Goal: Task Accomplishment & Management: Complete application form

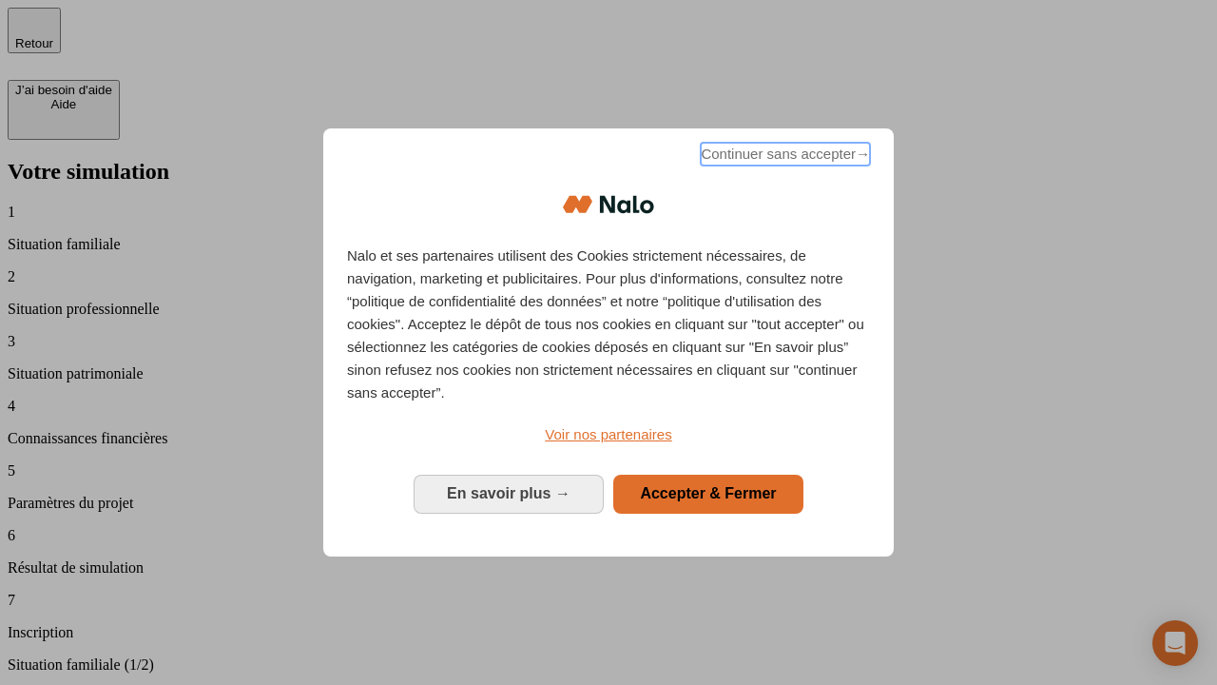
click at [784, 157] on span "Continuer sans accepter →" at bounding box center [785, 154] width 169 height 23
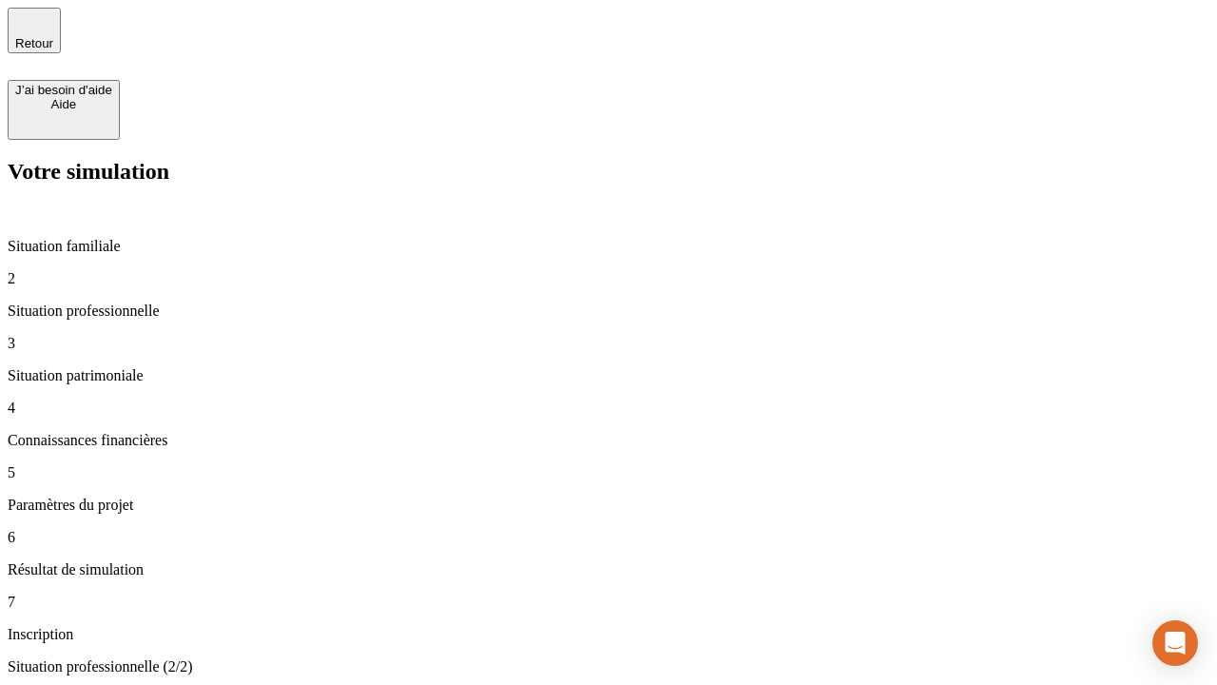
type input "30 000"
type input "40 000"
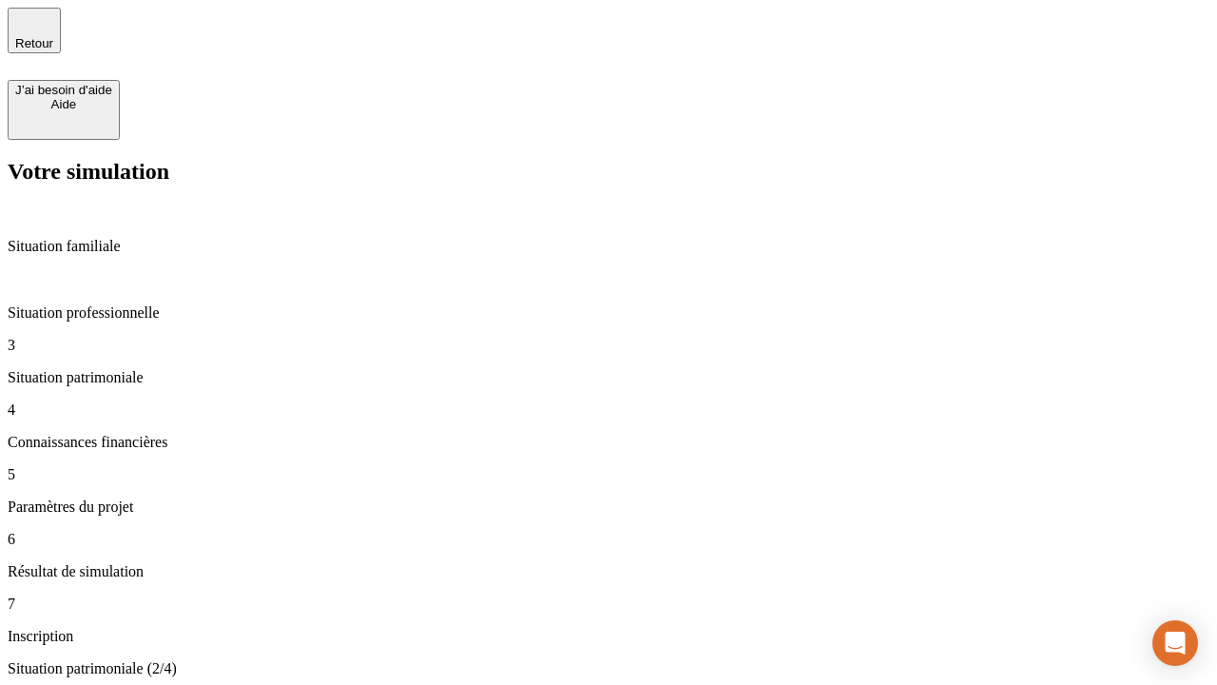
type input "1 100"
type input "20"
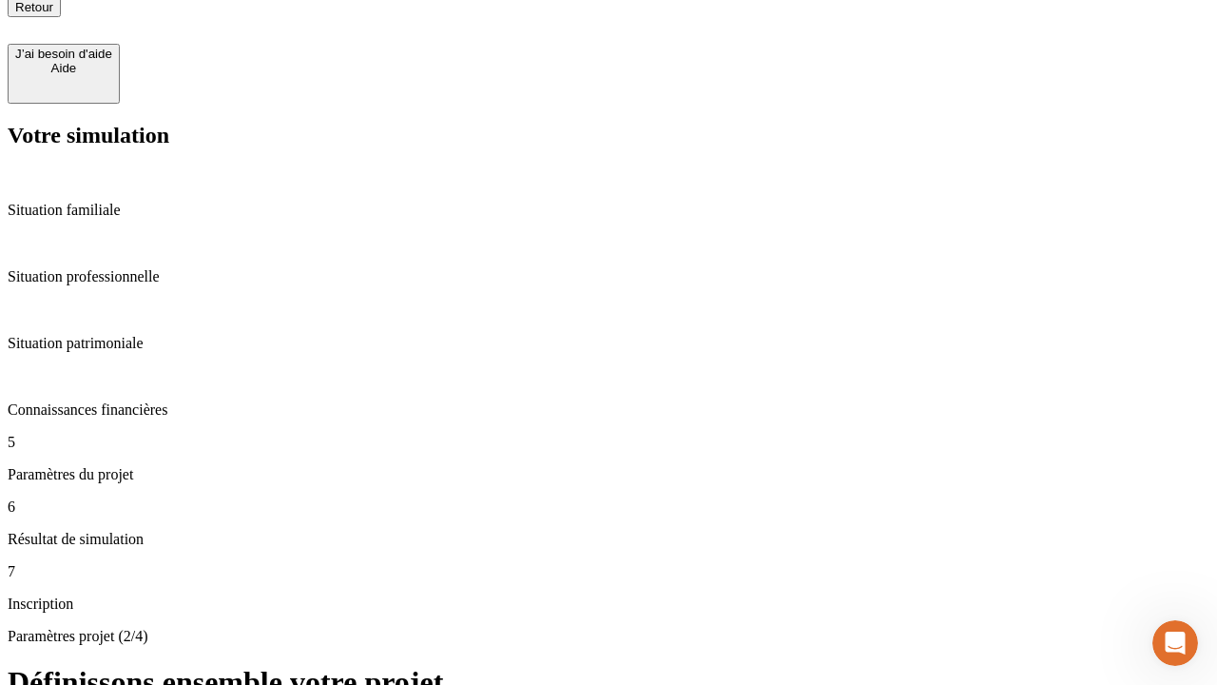
scroll to position [19, 0]
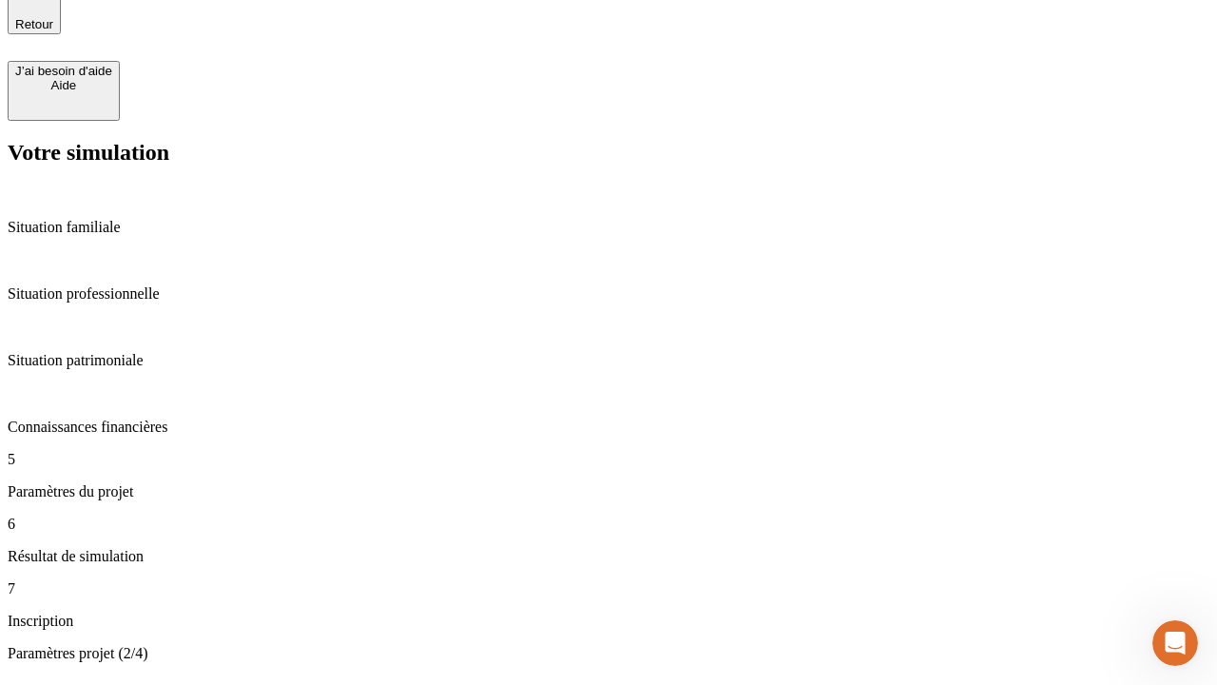
type input "40"
type input "62"
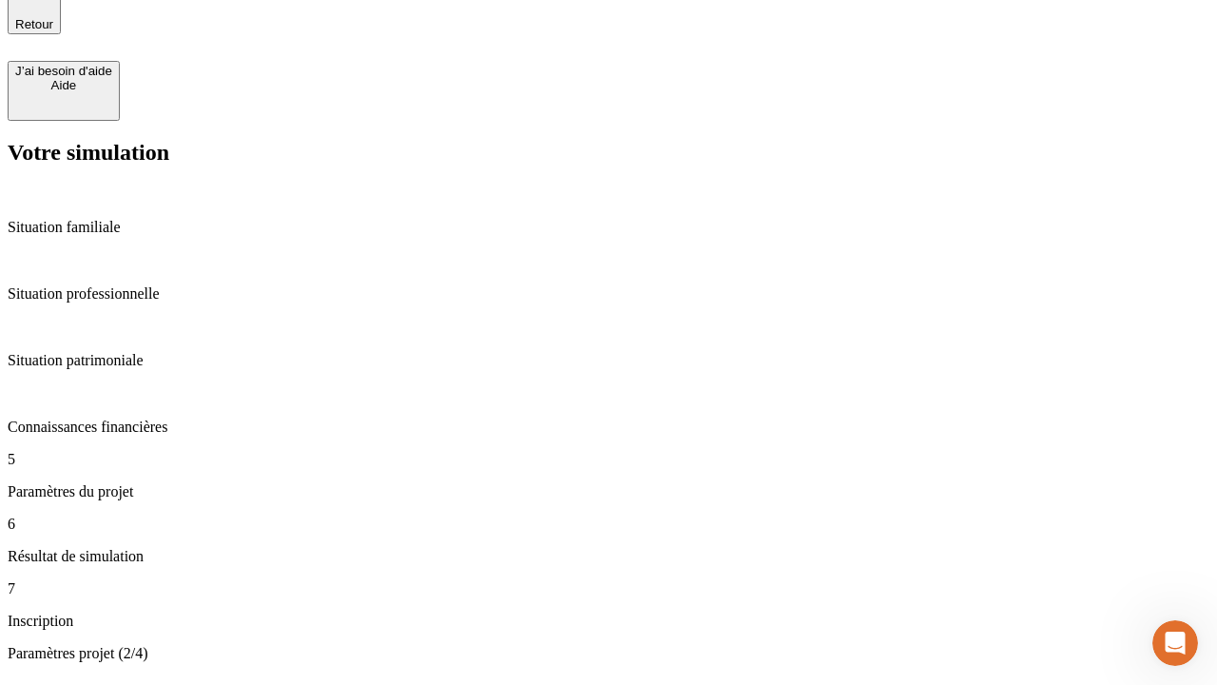
type input "50 000"
type input "640"
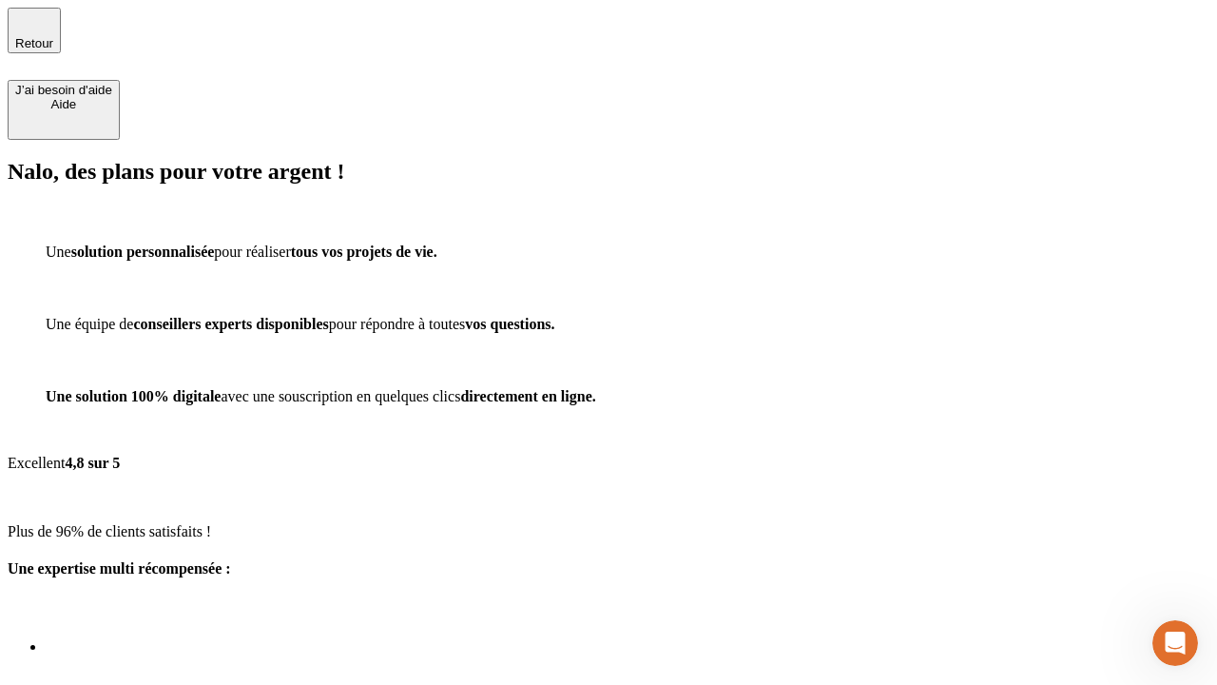
scroll to position [6, 0]
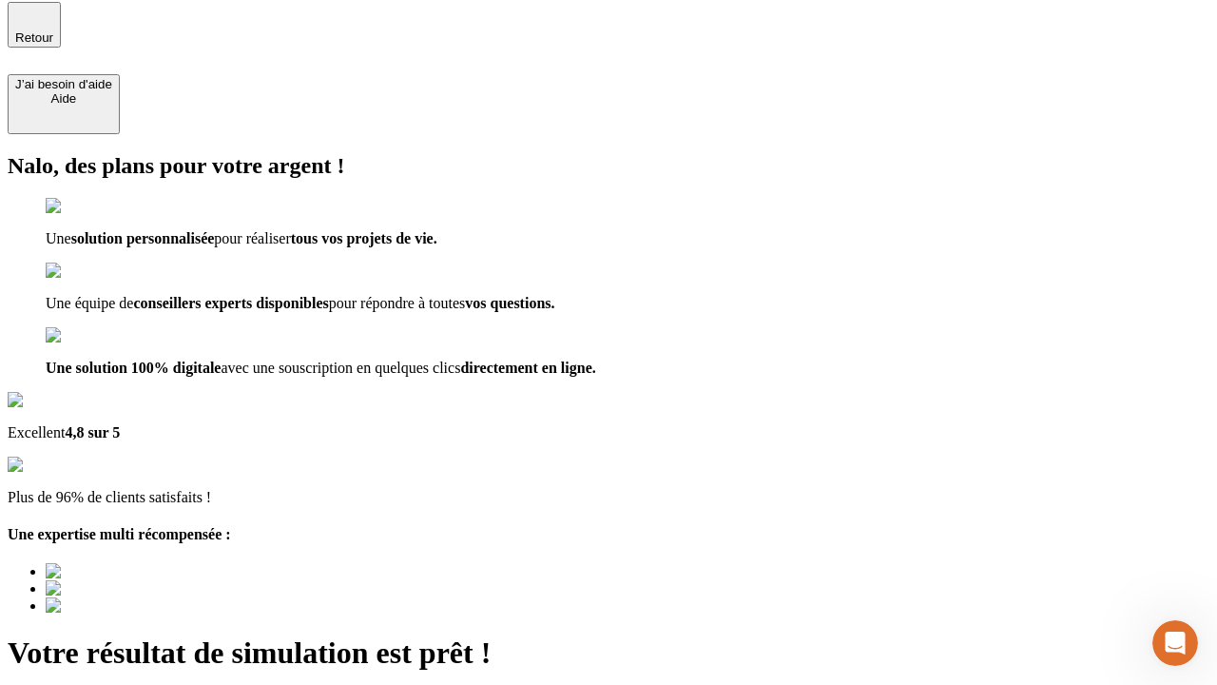
type input "[EMAIL_ADDRESS][DOMAIN_NAME]"
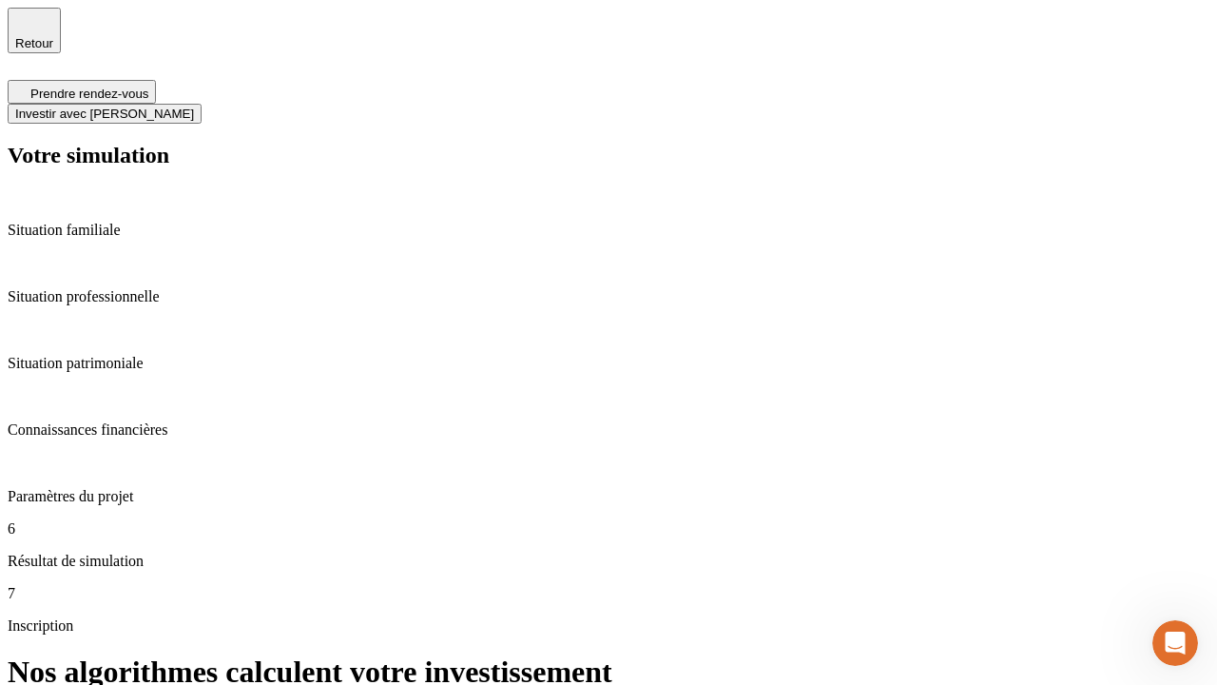
click at [194, 107] on span "Investir avec [PERSON_NAME]" at bounding box center [104, 114] width 179 height 14
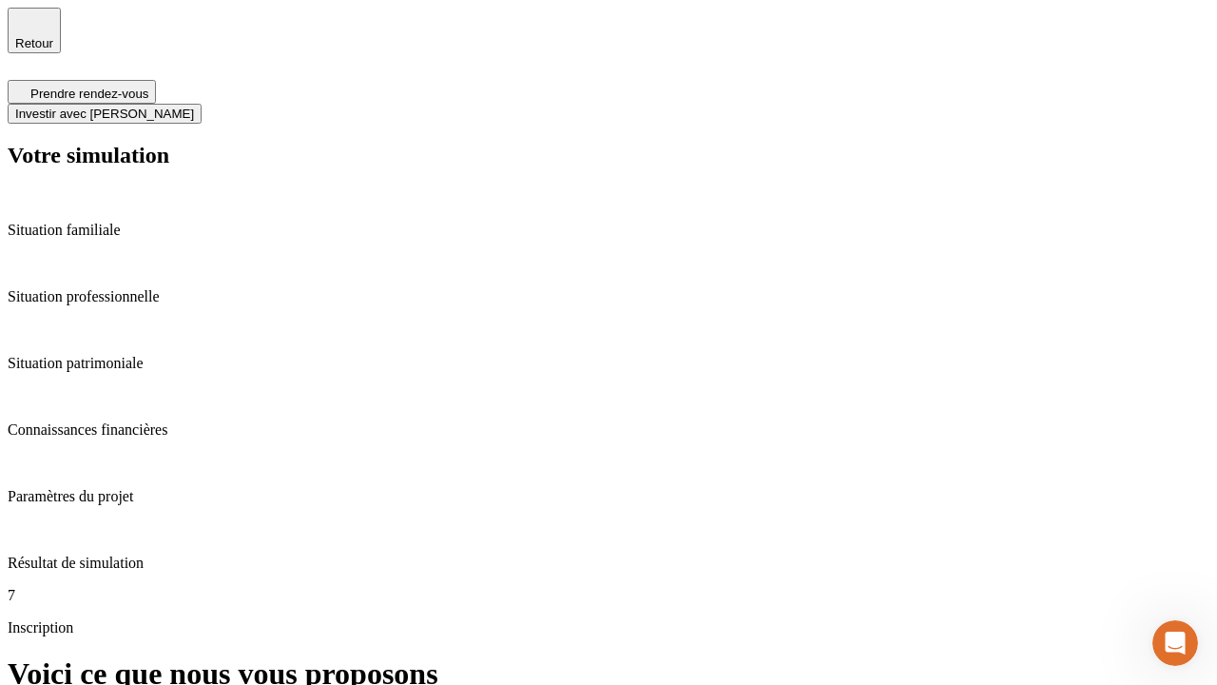
scroll to position [6, 0]
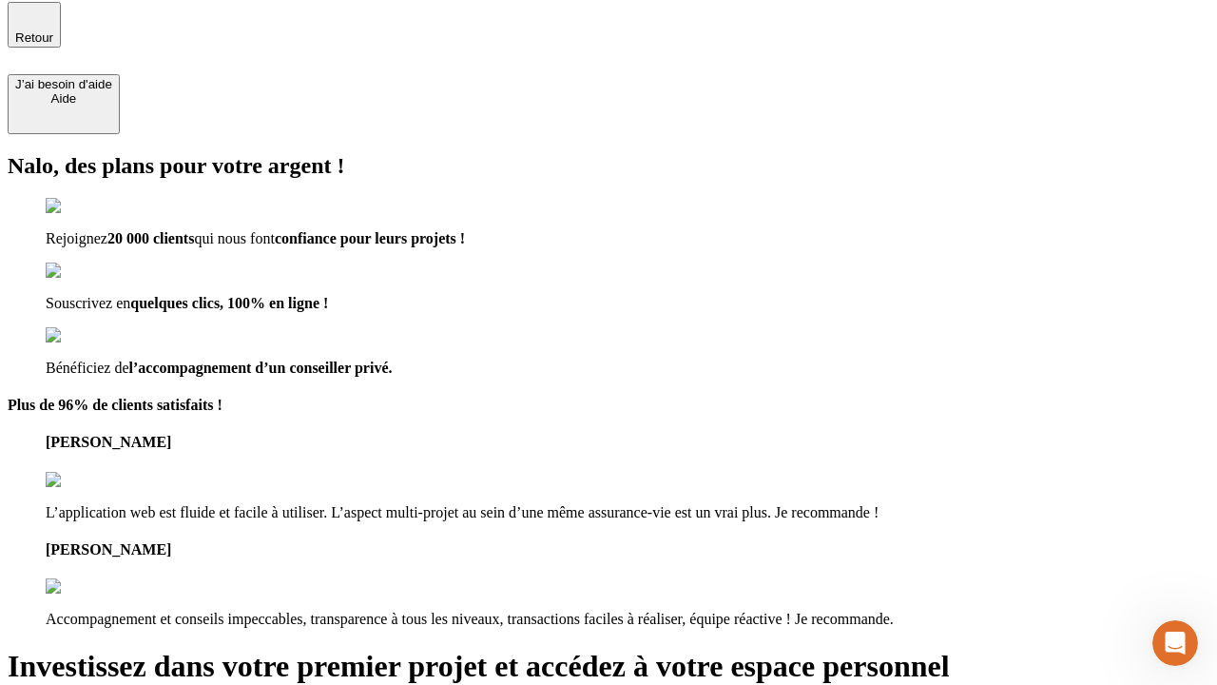
type input "[EMAIL_ADDRESS][DOMAIN_NAME]"
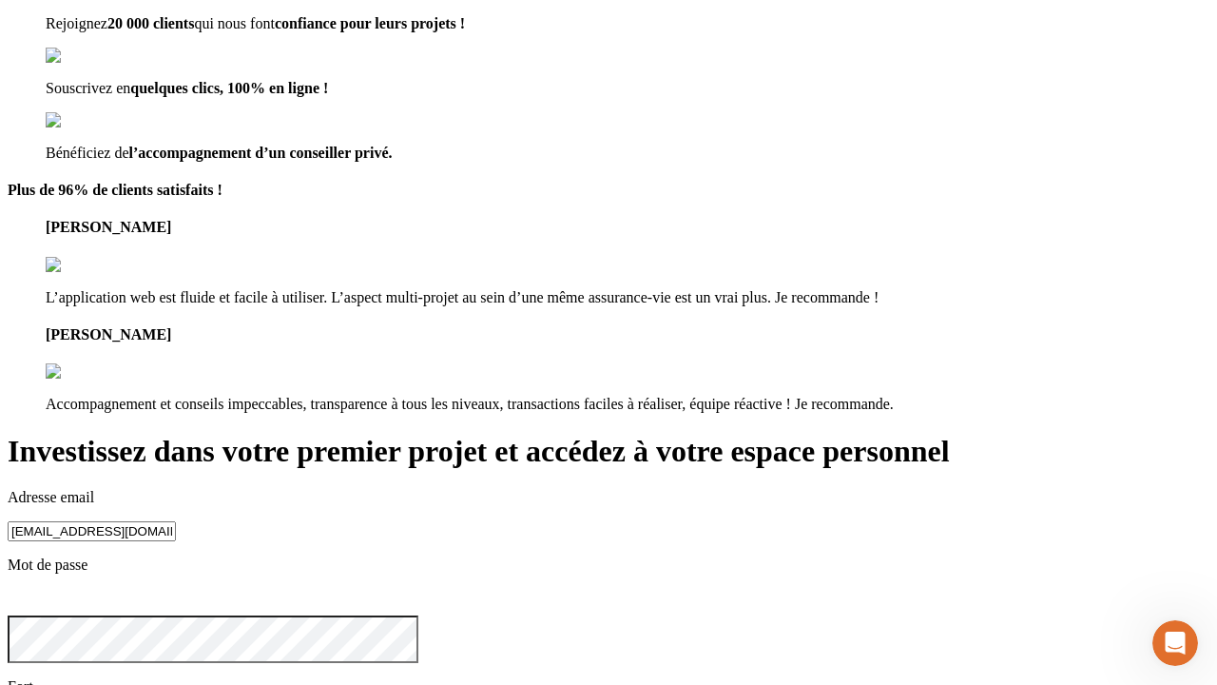
scroll to position [21, 0]
